Goal: Browse casually

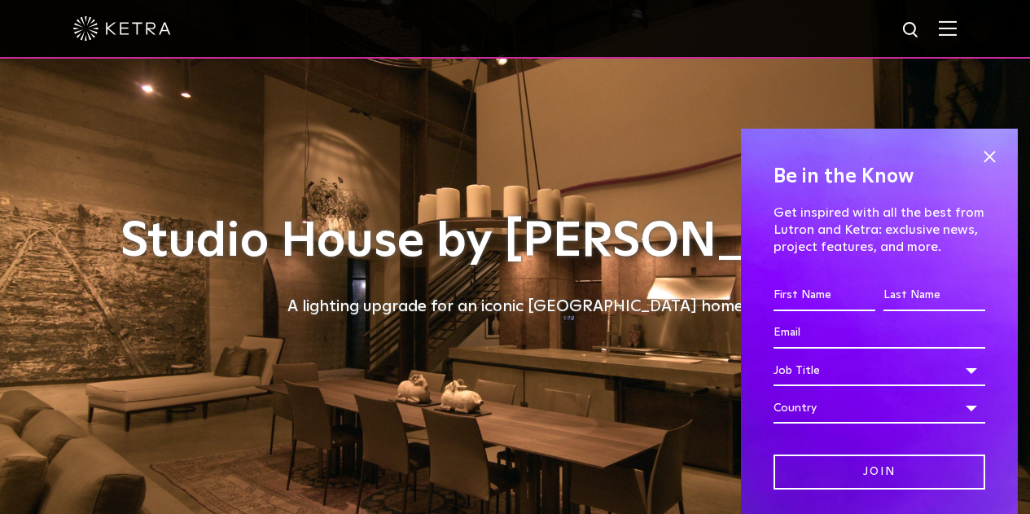
scroll to position [244, 0]
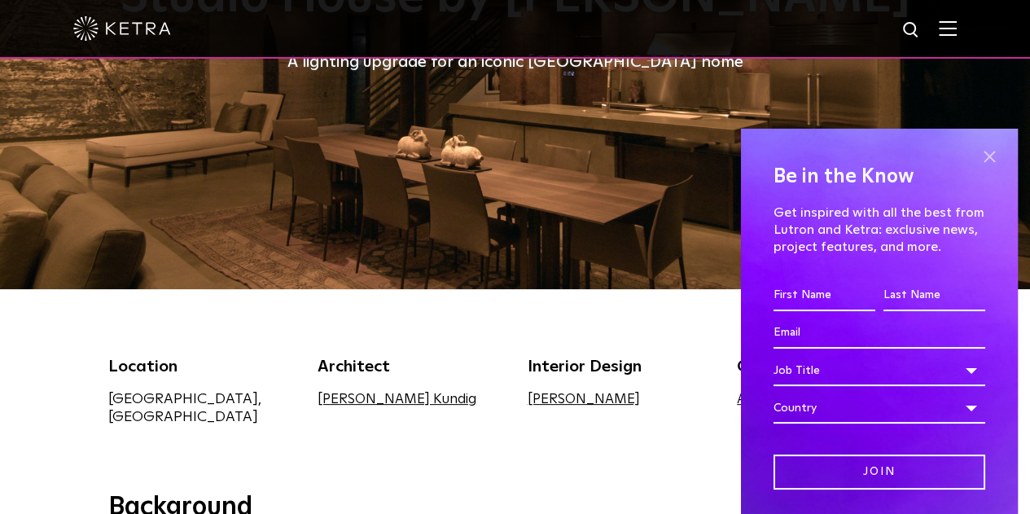
click at [982, 163] on span at bounding box center [989, 157] width 24 height 24
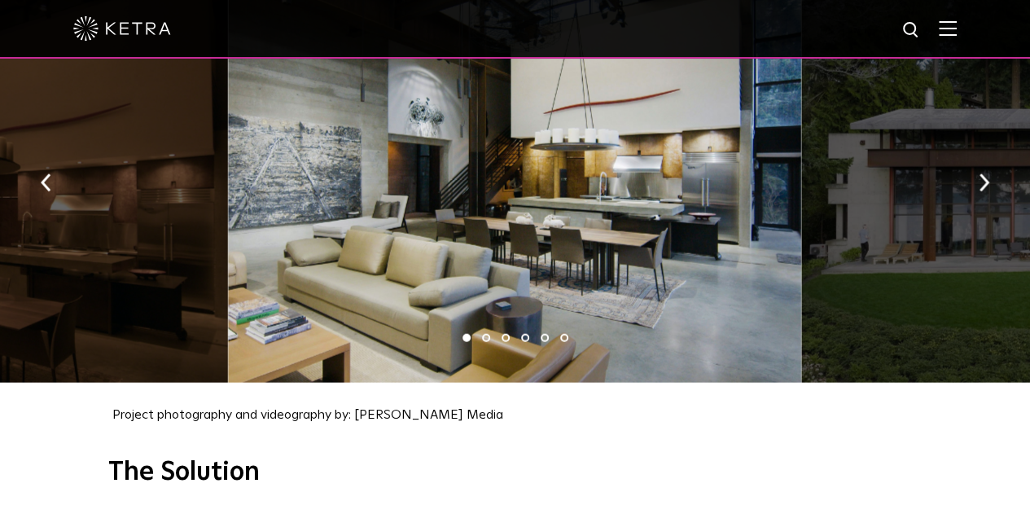
scroll to position [1709, 0]
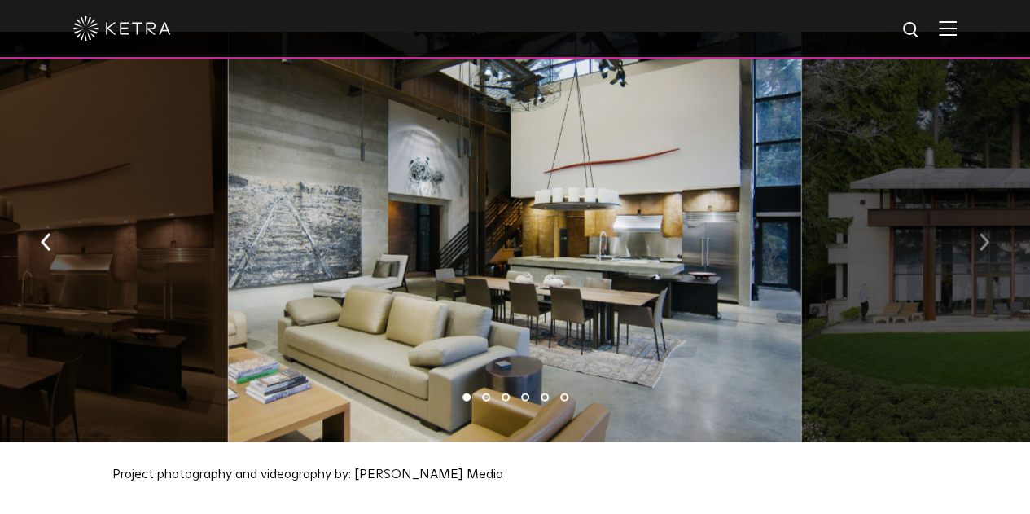
click at [987, 245] on button "button" at bounding box center [983, 240] width 35 height 56
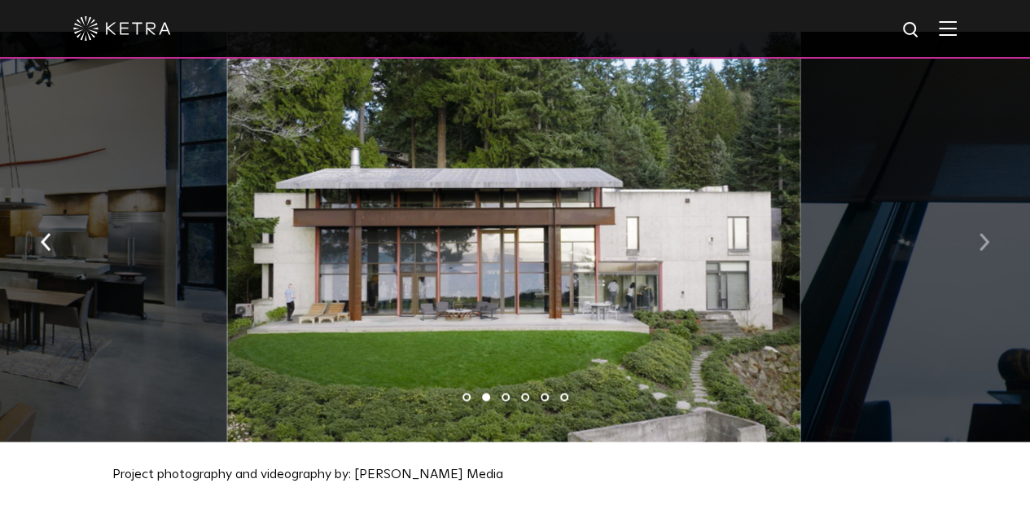
click at [987, 245] on button "button" at bounding box center [983, 240] width 35 height 56
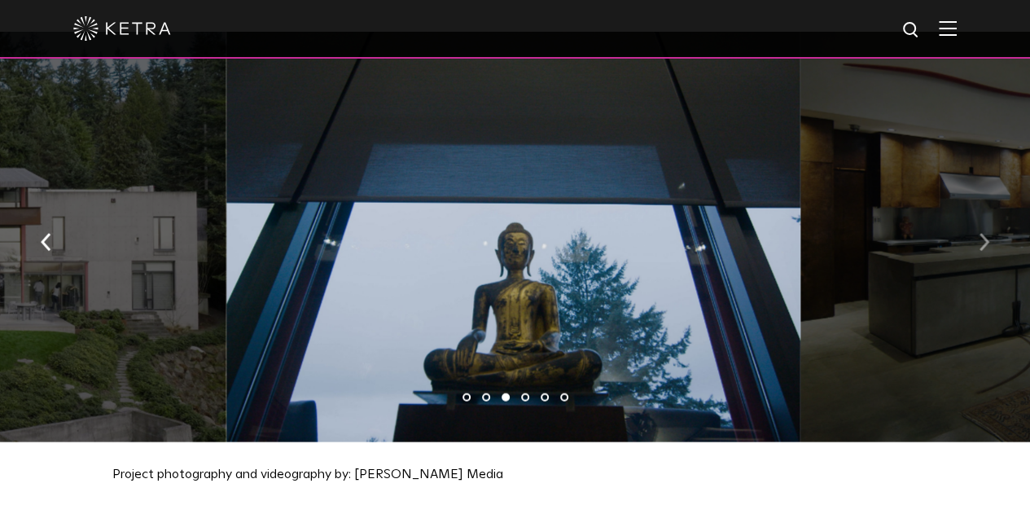
click at [987, 245] on button "button" at bounding box center [983, 240] width 35 height 56
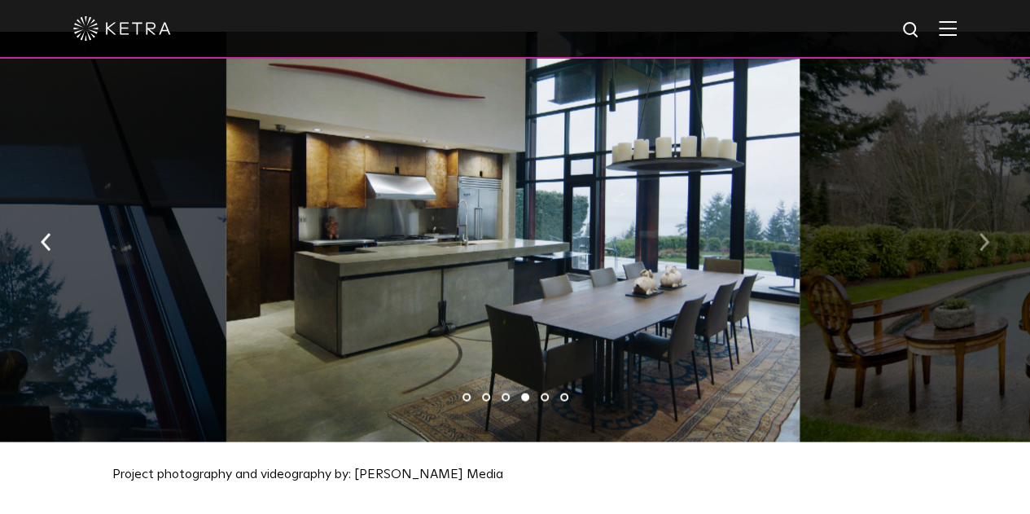
click at [987, 245] on button "button" at bounding box center [983, 240] width 35 height 56
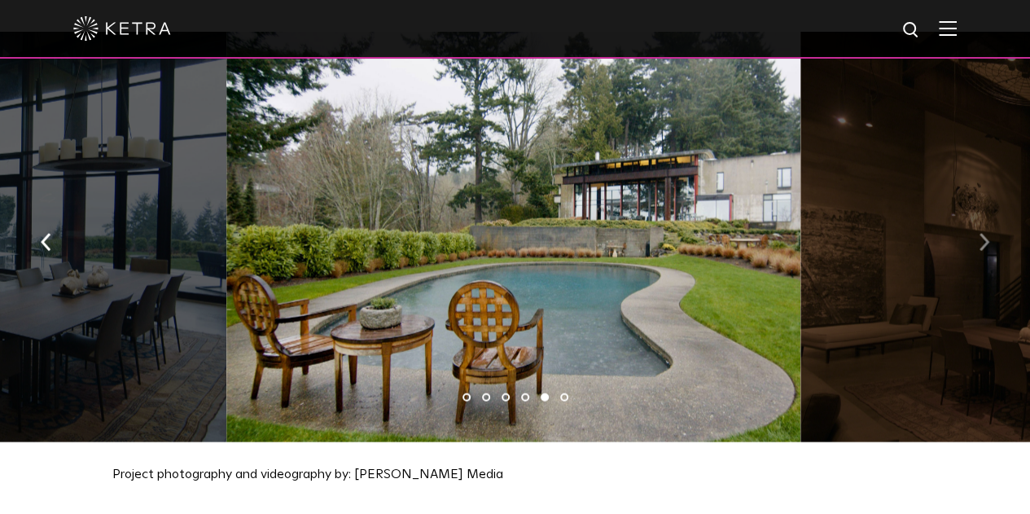
click at [987, 245] on button "button" at bounding box center [983, 240] width 35 height 56
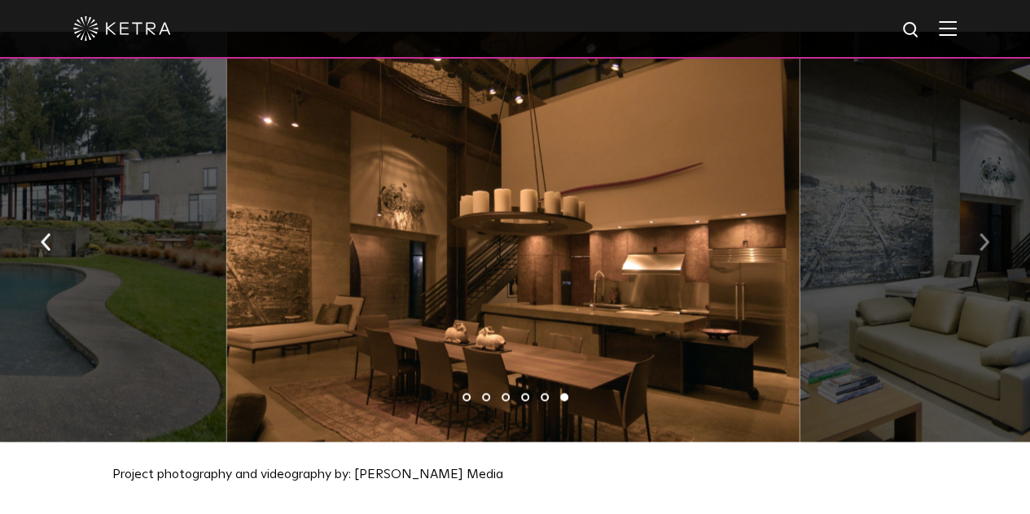
click at [987, 245] on button "button" at bounding box center [983, 240] width 35 height 56
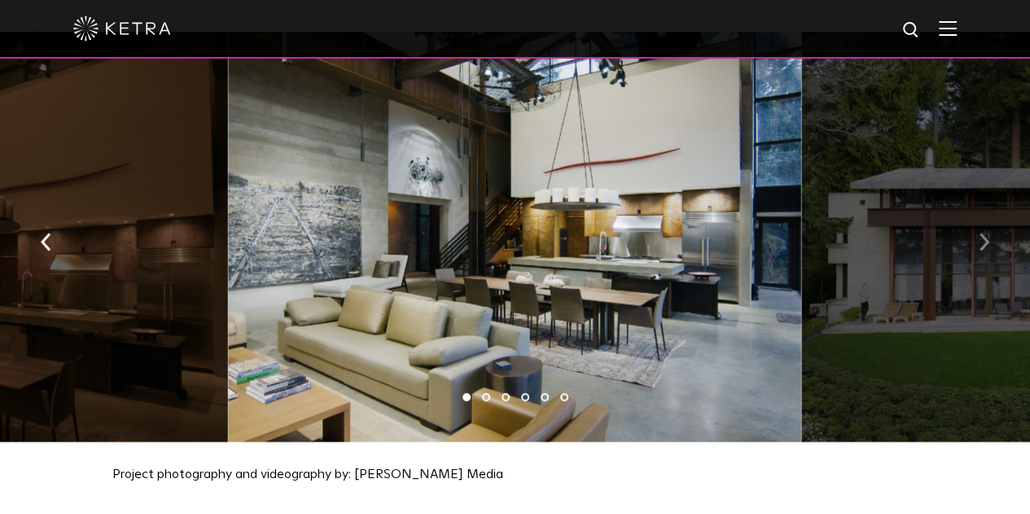
click at [987, 245] on button "button" at bounding box center [983, 240] width 35 height 56
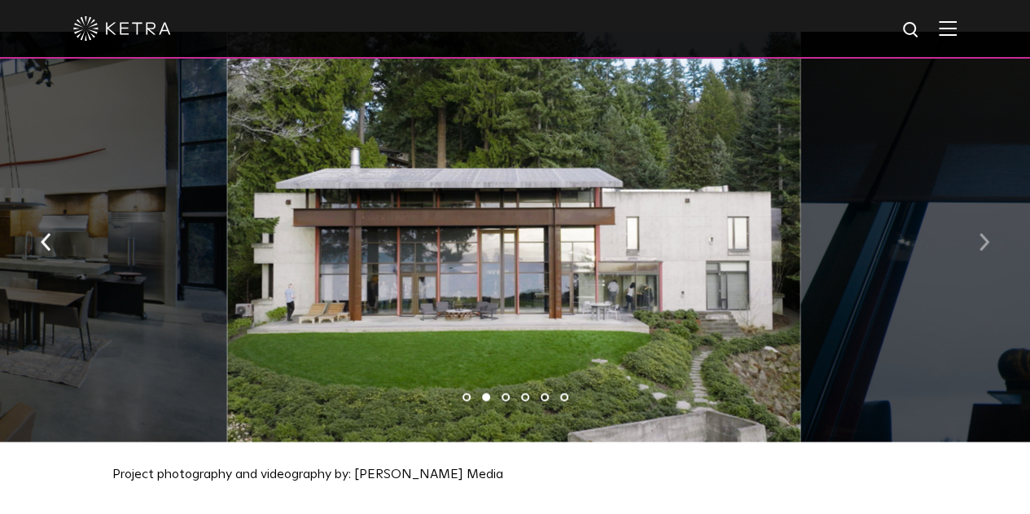
click at [987, 245] on button "button" at bounding box center [983, 240] width 35 height 56
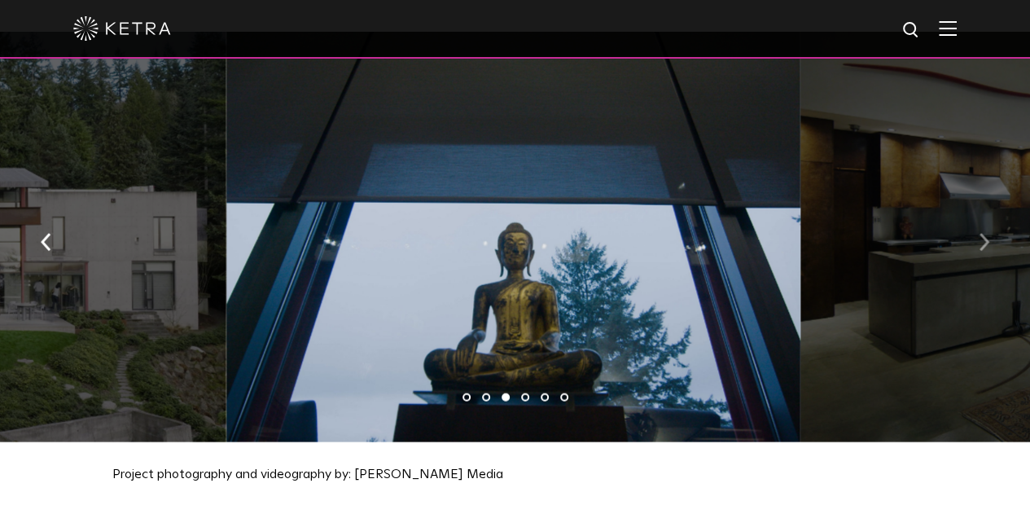
click at [987, 245] on button "button" at bounding box center [983, 240] width 35 height 56
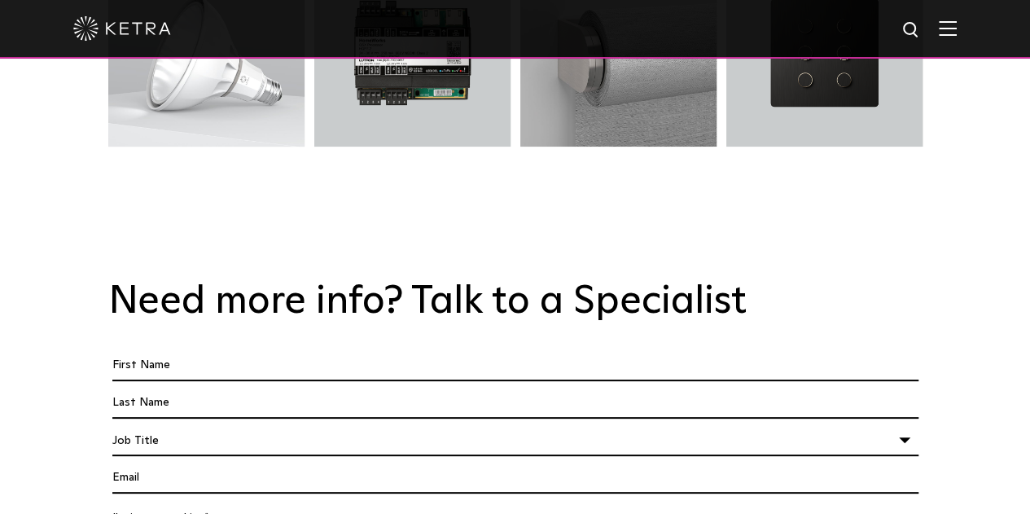
scroll to position [2849, 0]
